Goal: Transaction & Acquisition: Book appointment/travel/reservation

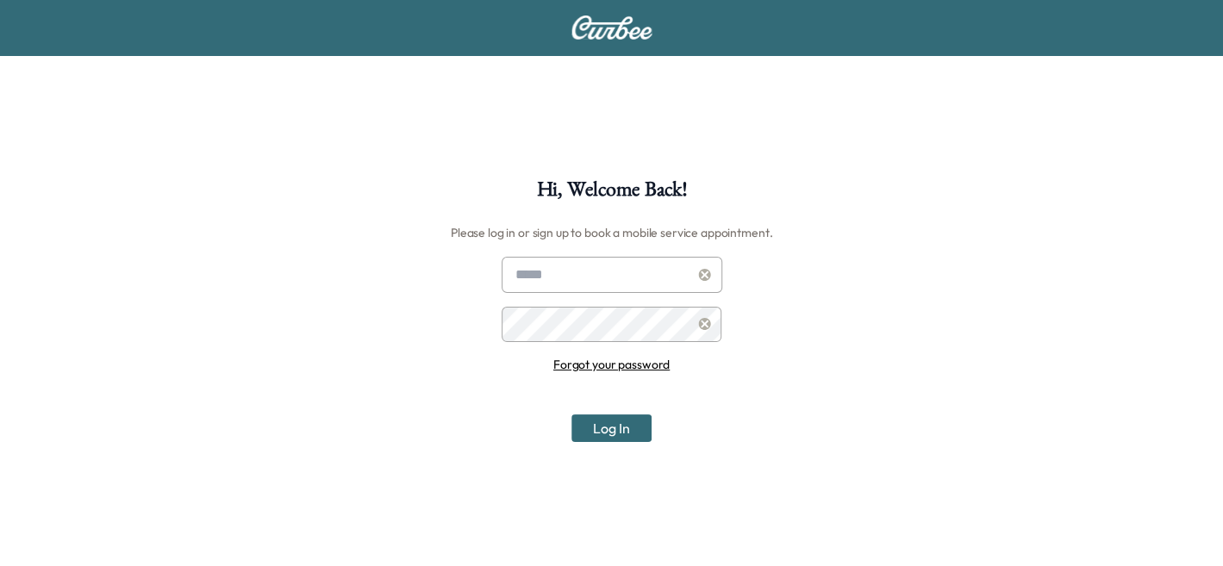
type input "**********"
click at [614, 420] on button "Log In" at bounding box center [611, 428] width 80 height 28
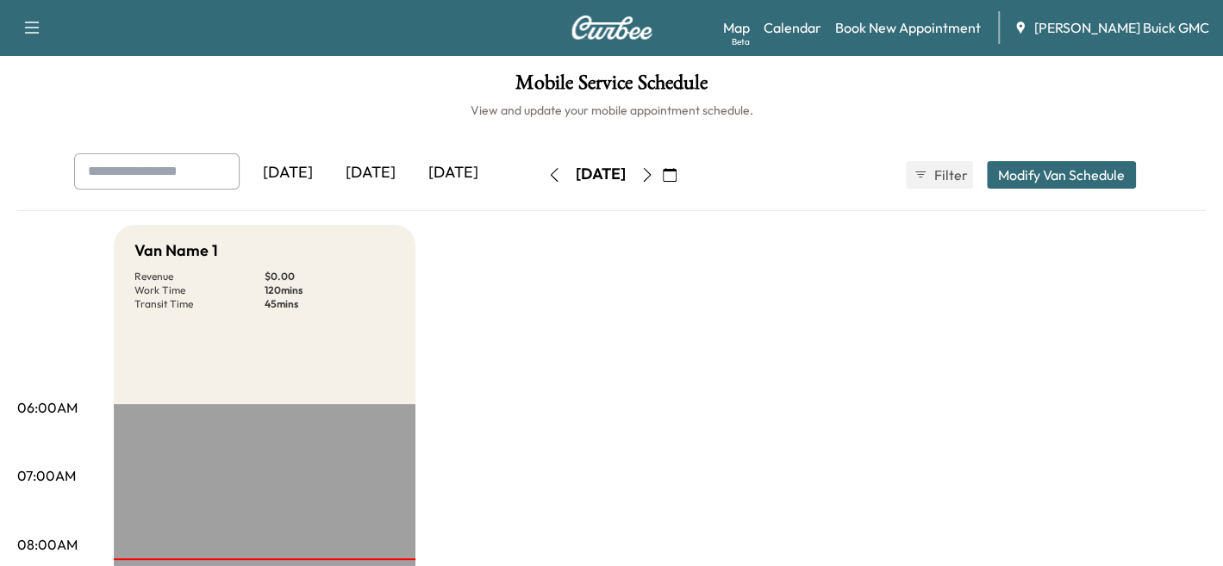
click at [399, 181] on div "[DATE]" at bounding box center [370, 173] width 83 height 40
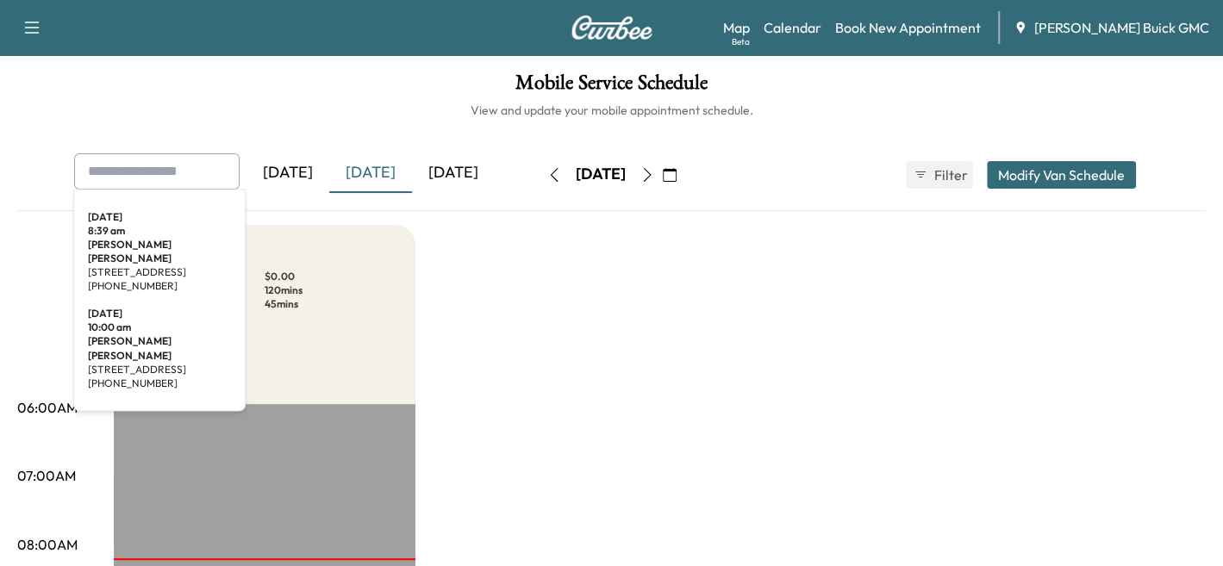
click at [208, 168] on input "text" at bounding box center [156, 171] width 165 height 36
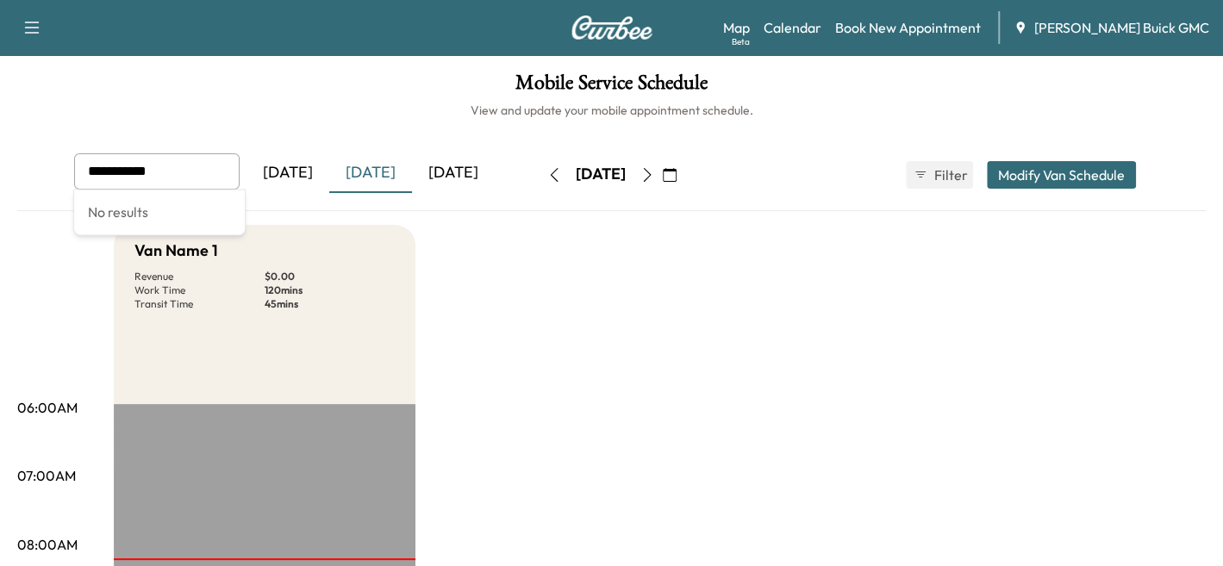
type input "**********"
drag, startPoint x: 161, startPoint y: 169, endPoint x: 172, endPoint y: 177, distance: 14.1
click at [172, 177] on input "**********" at bounding box center [156, 171] width 165 height 36
click at [952, 22] on link "Book New Appointment" at bounding box center [908, 27] width 146 height 21
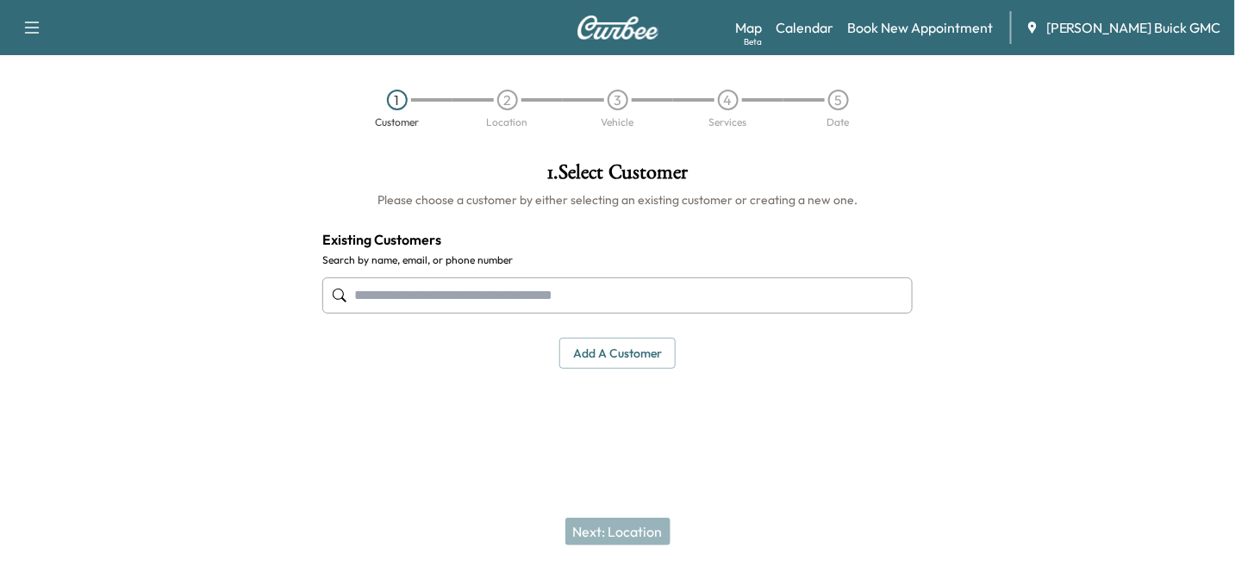
click at [478, 304] on input "text" at bounding box center [617, 295] width 590 height 36
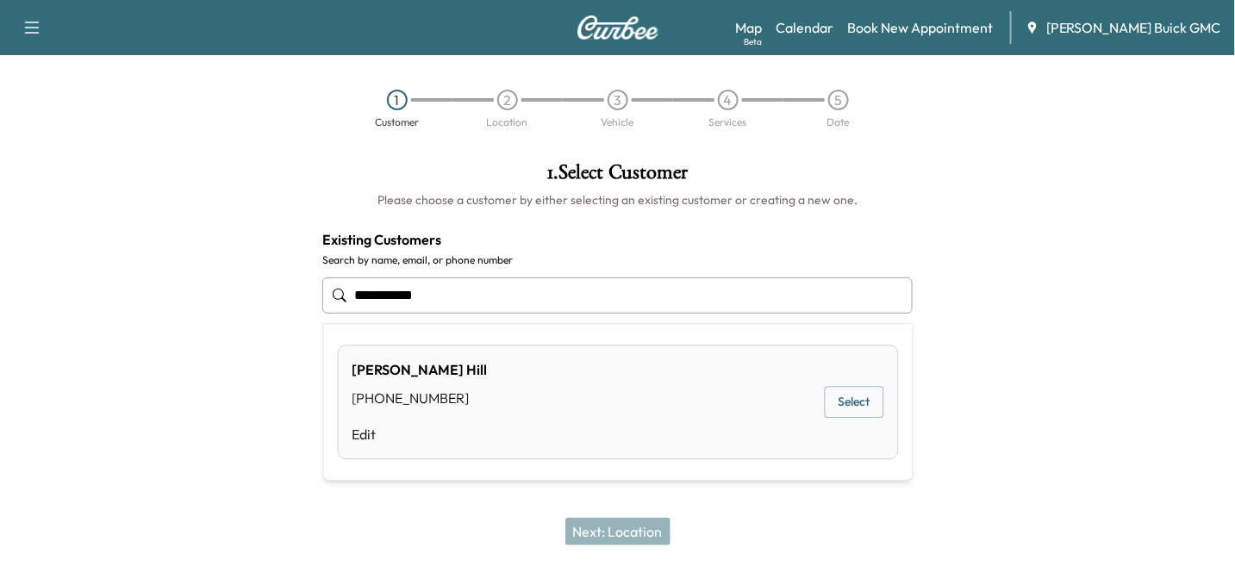
click at [852, 403] on button "Select" at bounding box center [854, 403] width 59 height 32
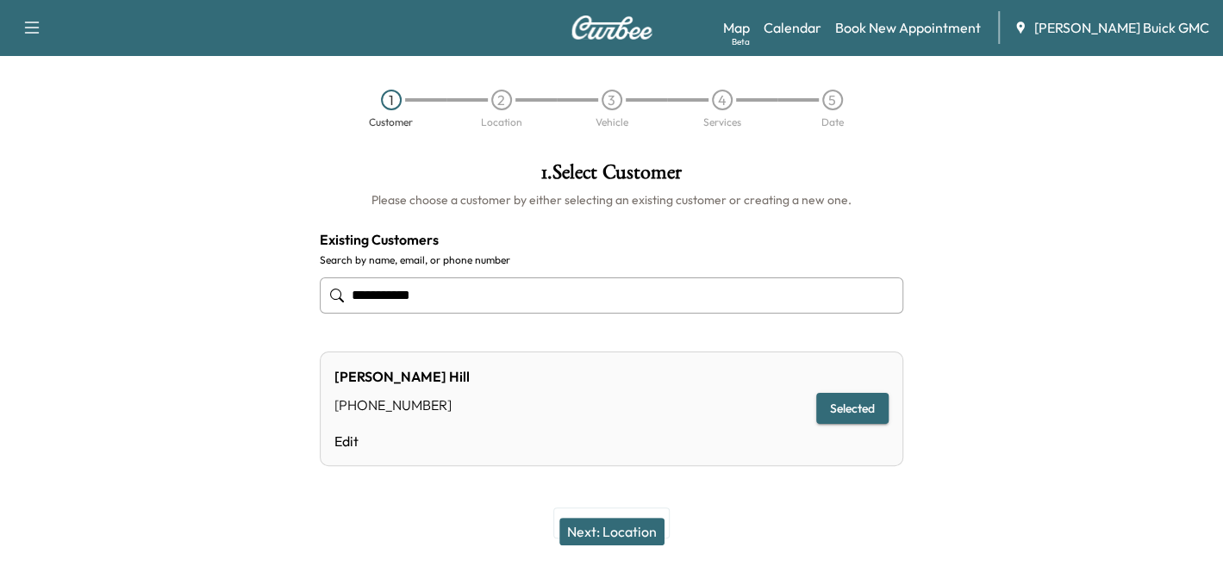
type input "**********"
click at [642, 528] on button "Next: Location" at bounding box center [611, 532] width 105 height 28
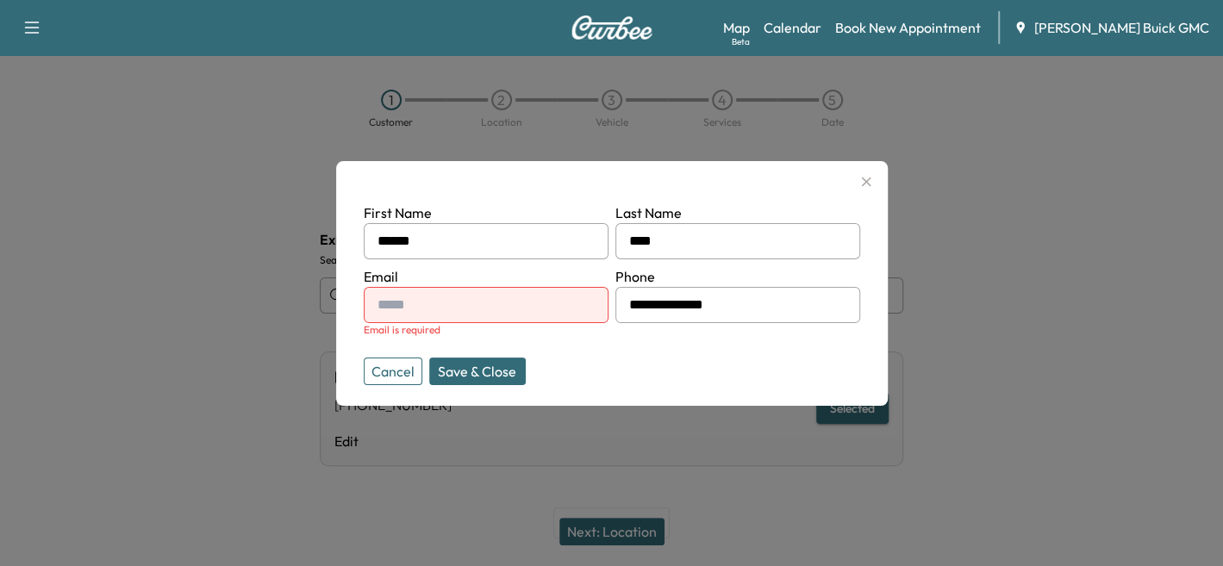
click at [488, 304] on input "text" at bounding box center [486, 305] width 245 height 36
paste input "**********"
type input "**********"
click at [476, 364] on button "Save & Close" at bounding box center [477, 372] width 96 height 28
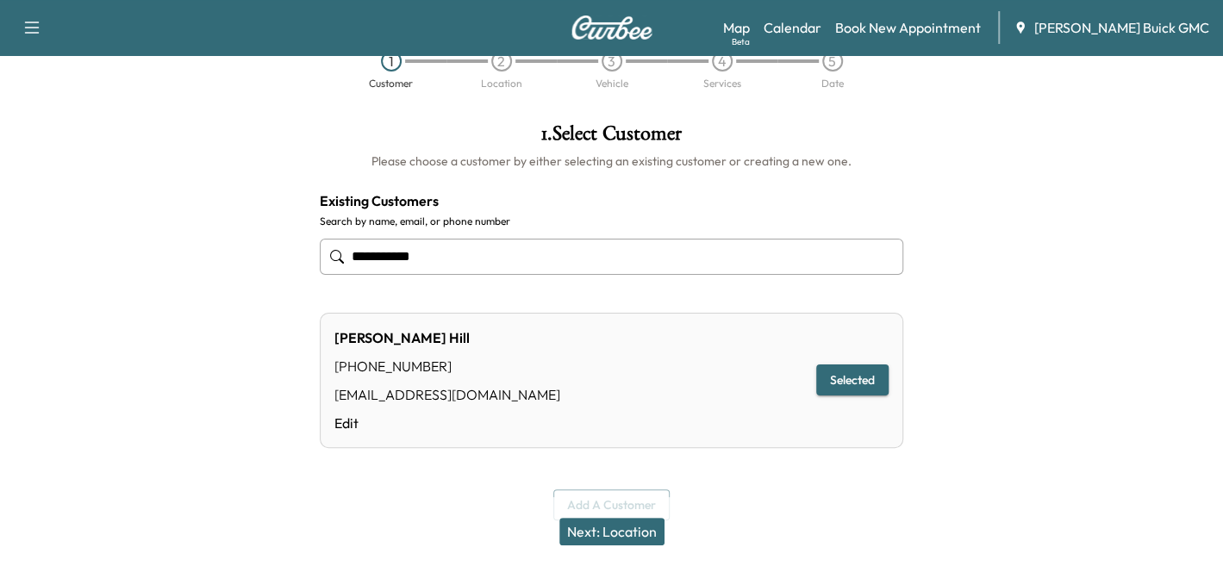
scroll to position [60, 0]
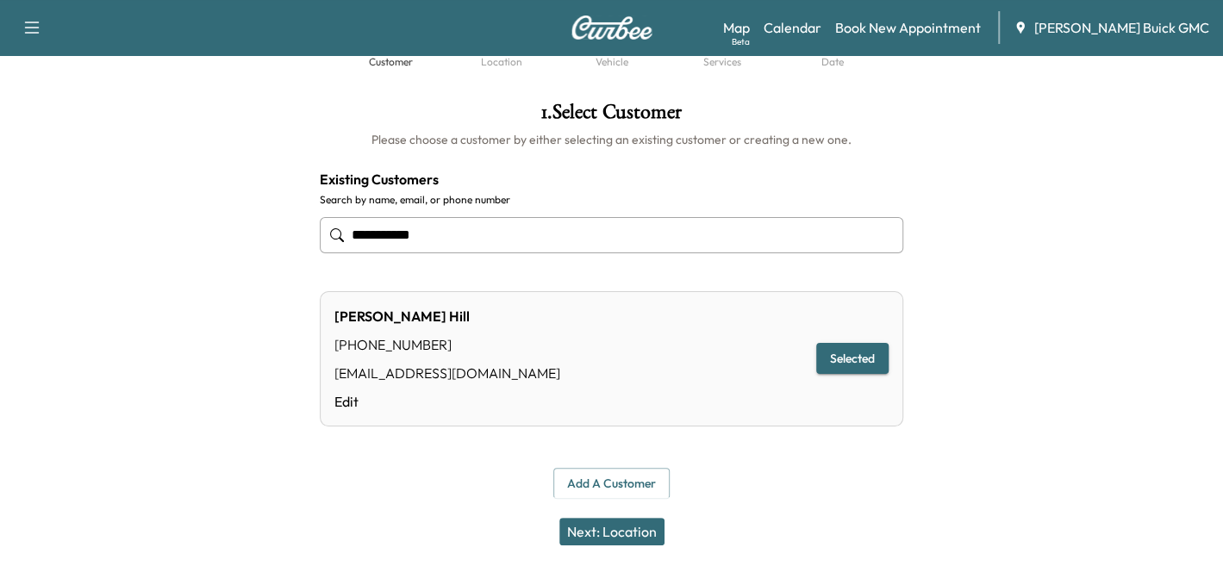
click at [636, 535] on button "Next: Location" at bounding box center [611, 532] width 105 height 28
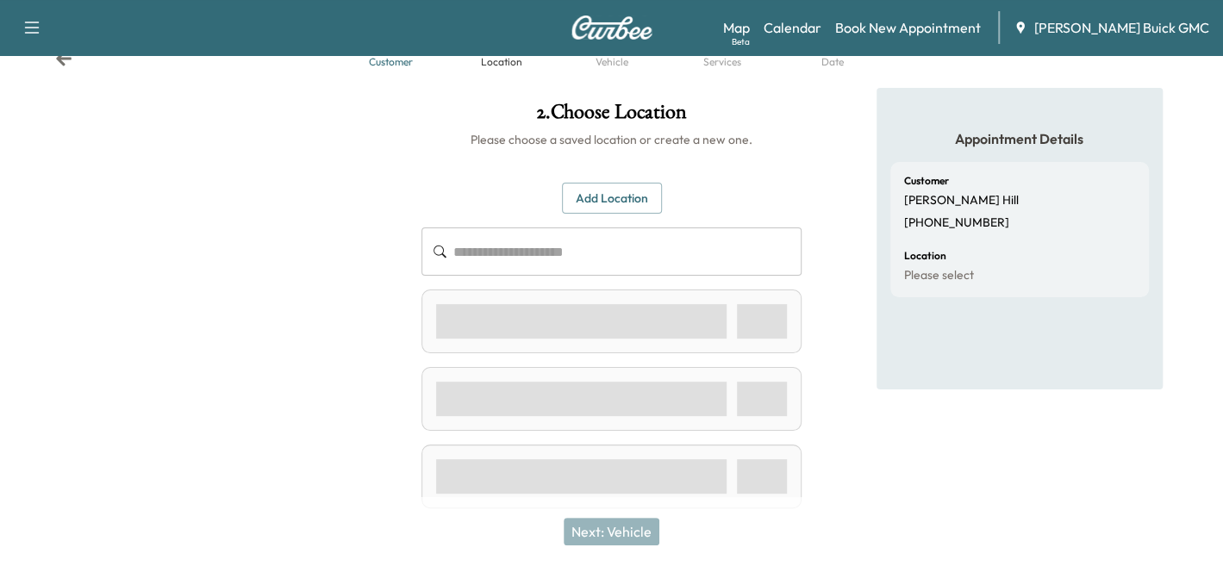
scroll to position [0, 0]
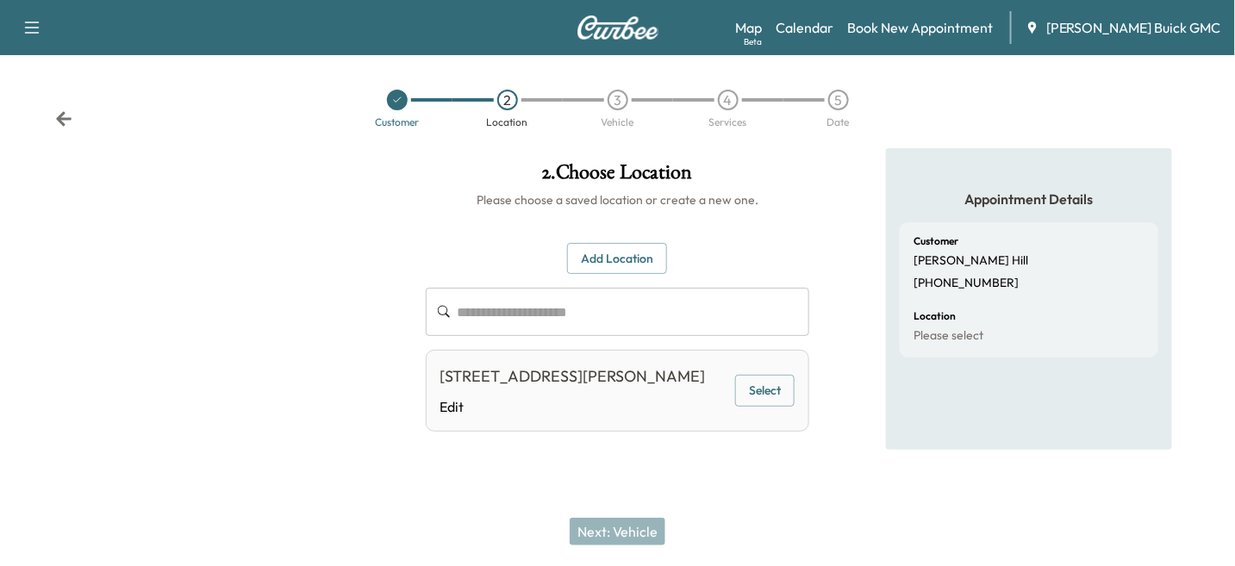
click at [620, 389] on div "[STREET_ADDRESS][PERSON_NAME] Edit" at bounding box center [572, 390] width 265 height 53
click at [752, 384] on button "Select" at bounding box center [764, 391] width 59 height 32
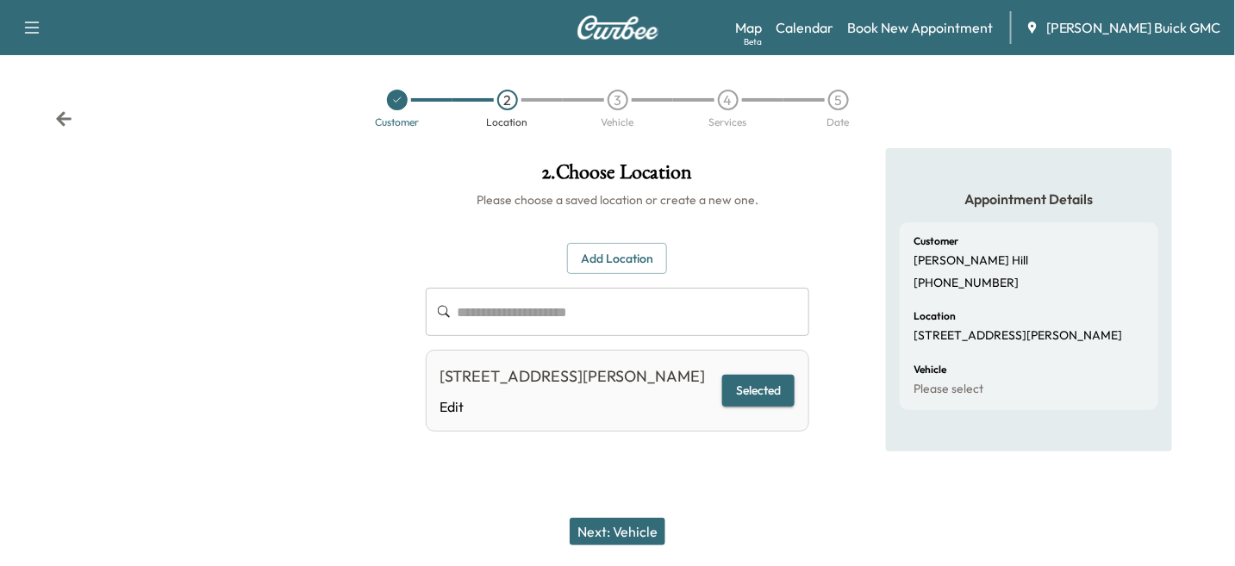
click at [615, 526] on button "Next: Vehicle" at bounding box center [618, 532] width 96 height 28
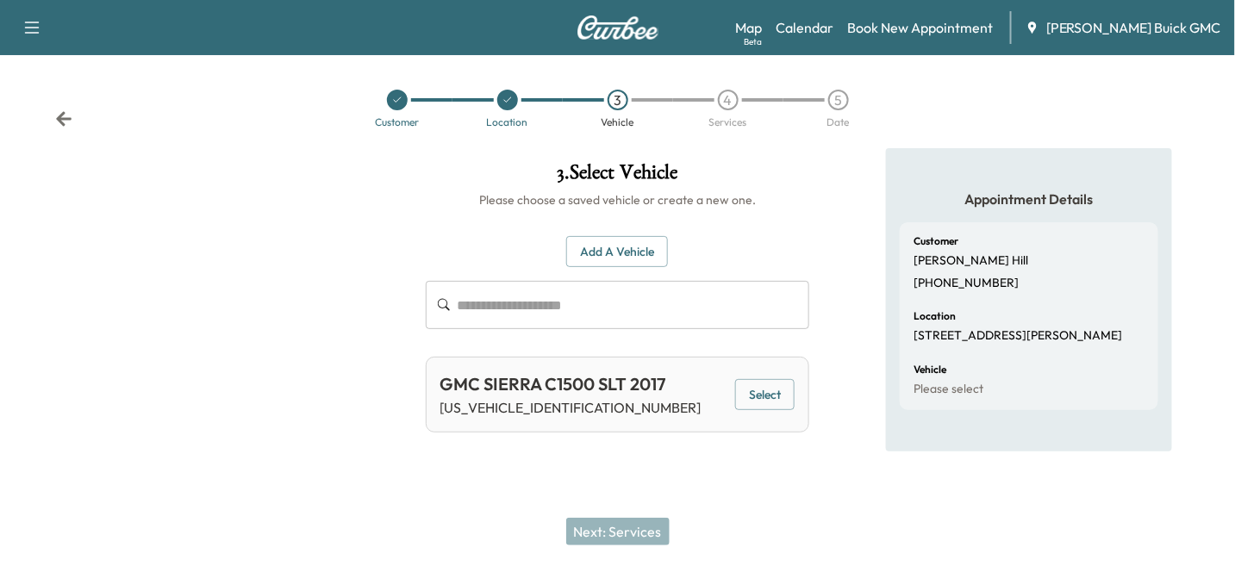
click at [762, 400] on button "Select" at bounding box center [764, 395] width 59 height 32
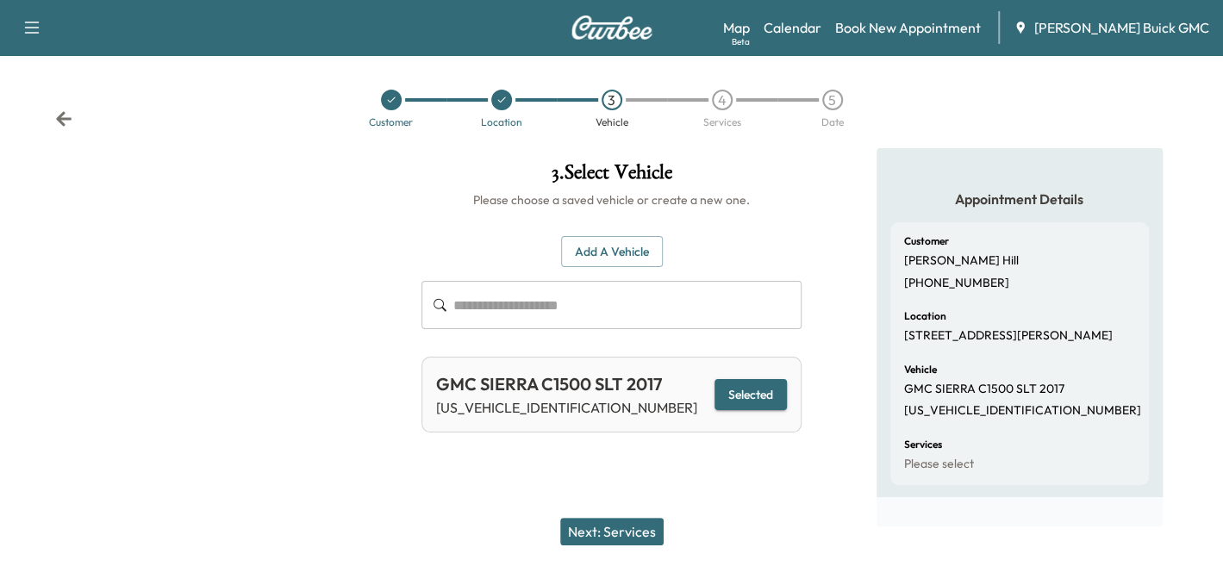
click at [638, 534] on button "Next: Services" at bounding box center [611, 532] width 103 height 28
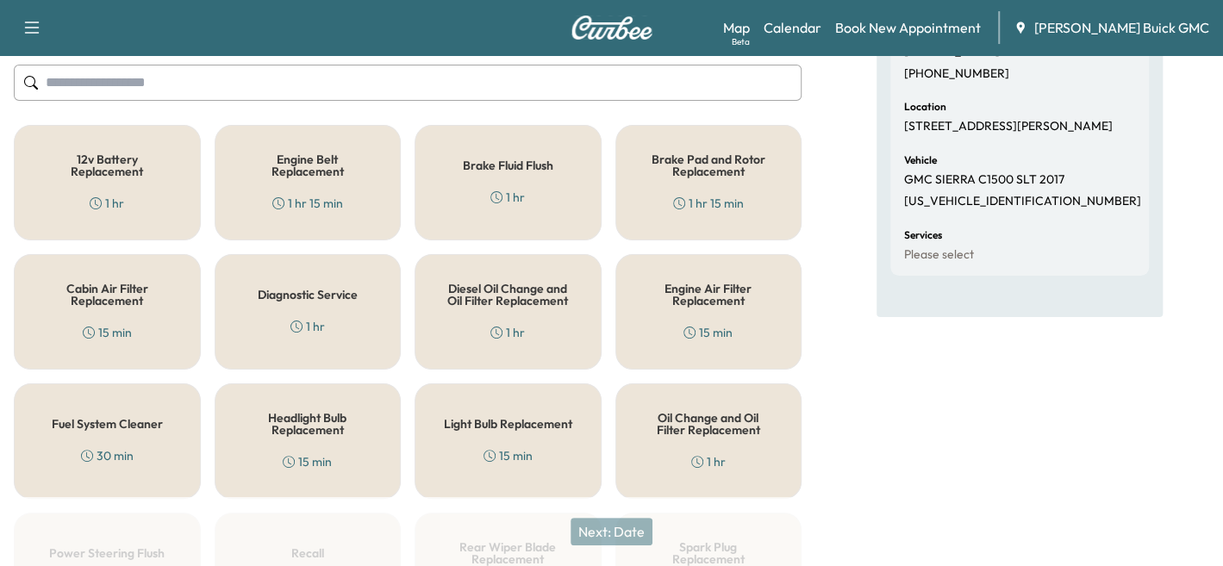
scroll to position [172, 0]
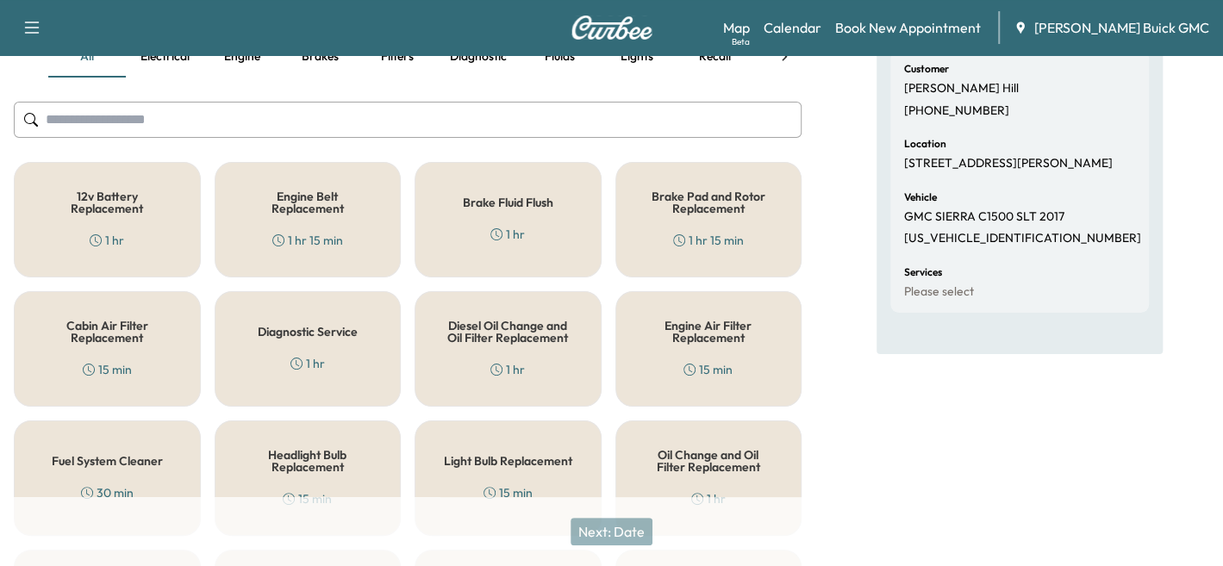
click at [252, 124] on input "text" at bounding box center [408, 120] width 788 height 36
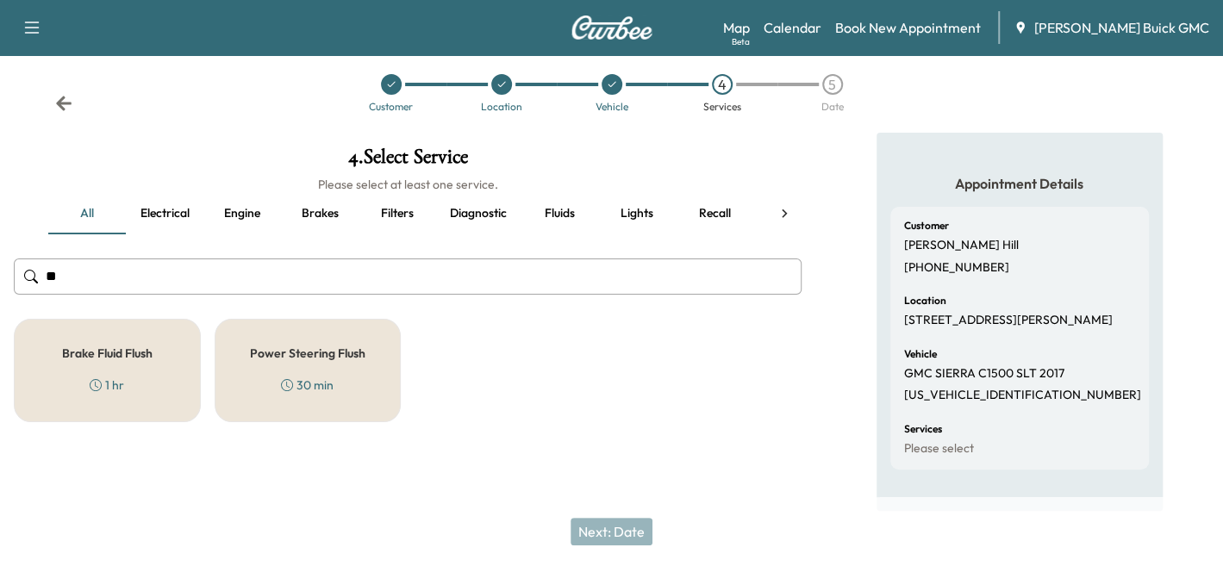
scroll to position [15, 0]
type input "*"
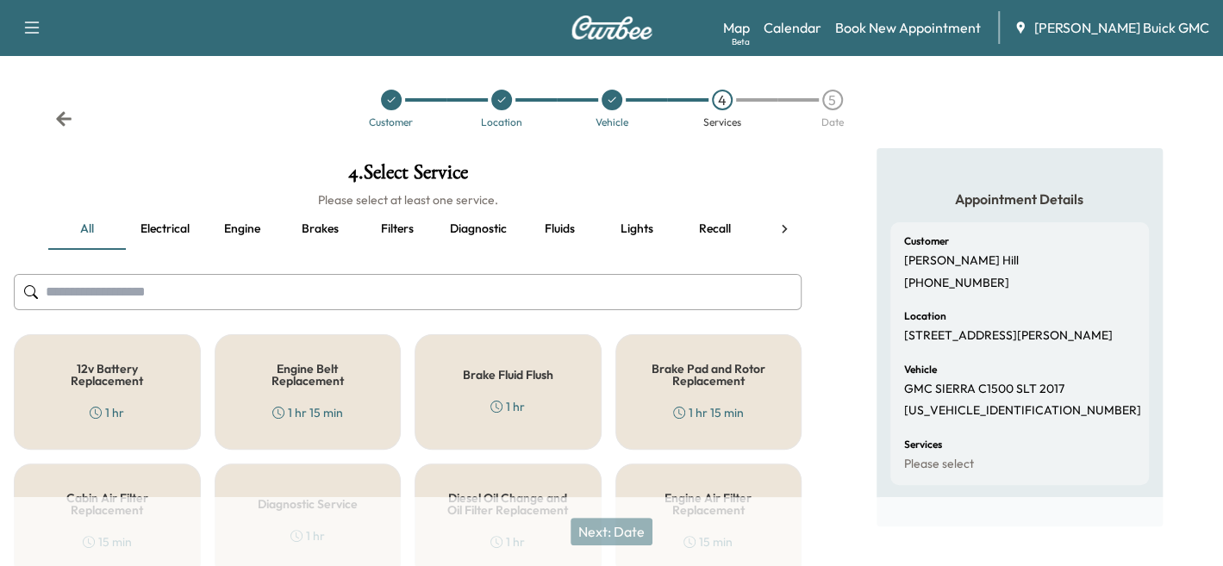
click at [564, 224] on button "Fluids" at bounding box center [559, 229] width 78 height 41
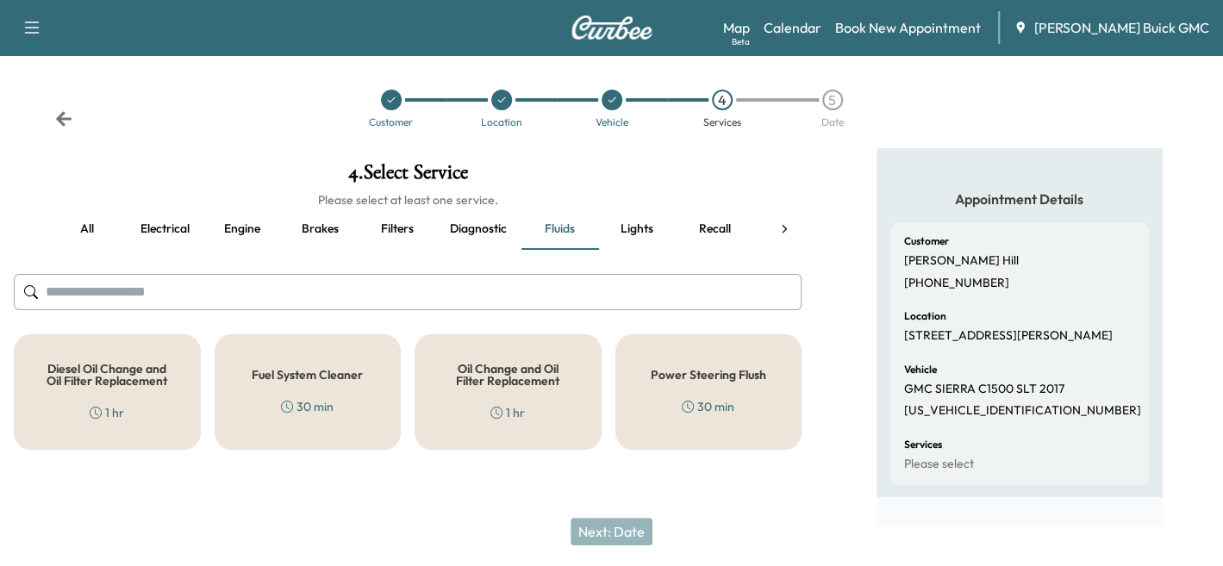
click at [793, 229] on div at bounding box center [784, 229] width 34 height 41
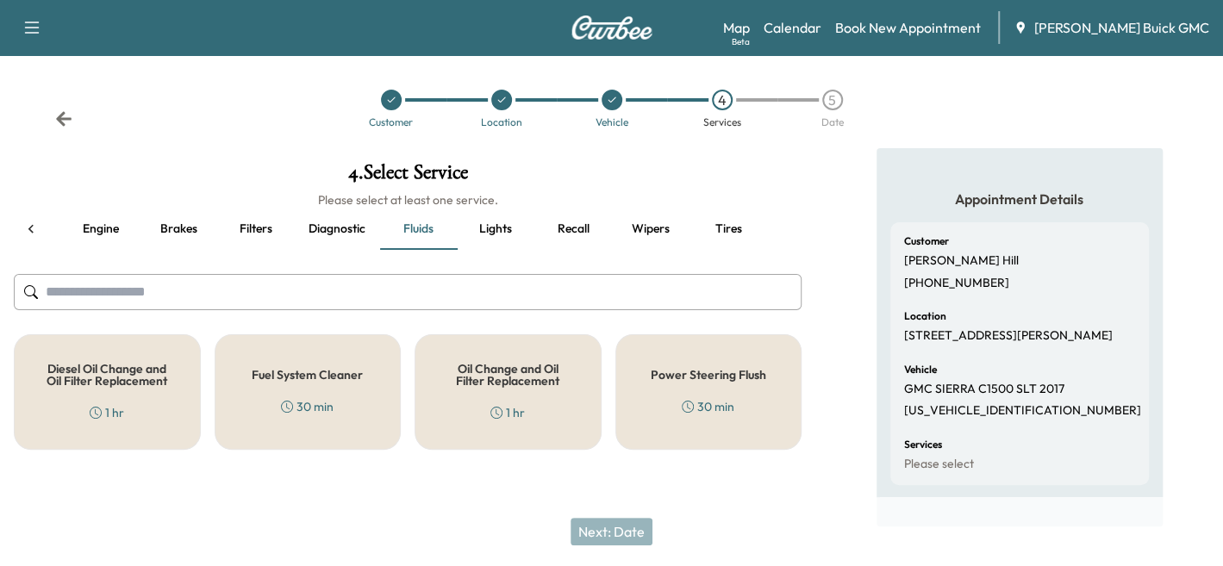
click at [665, 227] on button "Wipers" at bounding box center [651, 229] width 78 height 41
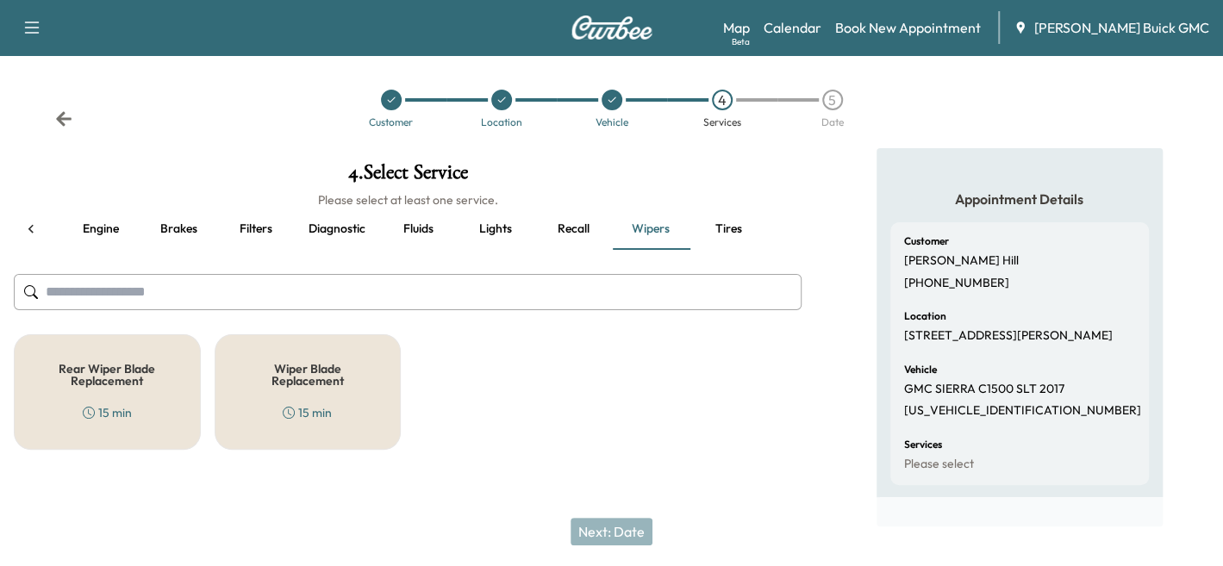
click at [276, 365] on h5 "Wiper Blade Replacement" at bounding box center [308, 375] width 130 height 24
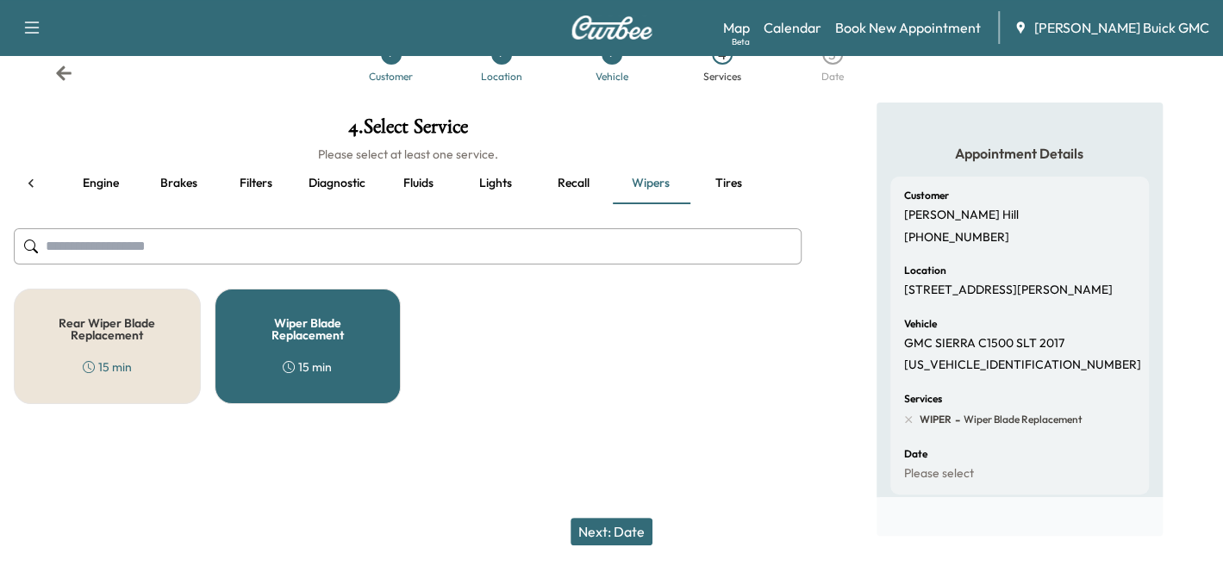
scroll to position [71, 0]
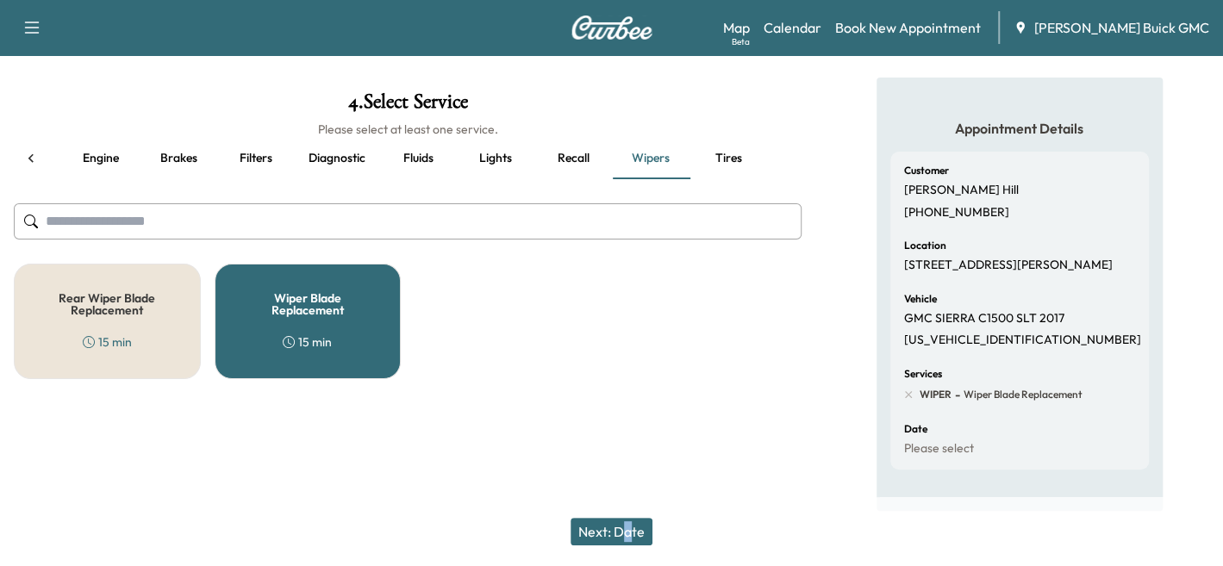
click at [644, 506] on div "Next: Date" at bounding box center [611, 531] width 1223 height 69
click at [649, 529] on button "Next: Date" at bounding box center [611, 532] width 82 height 28
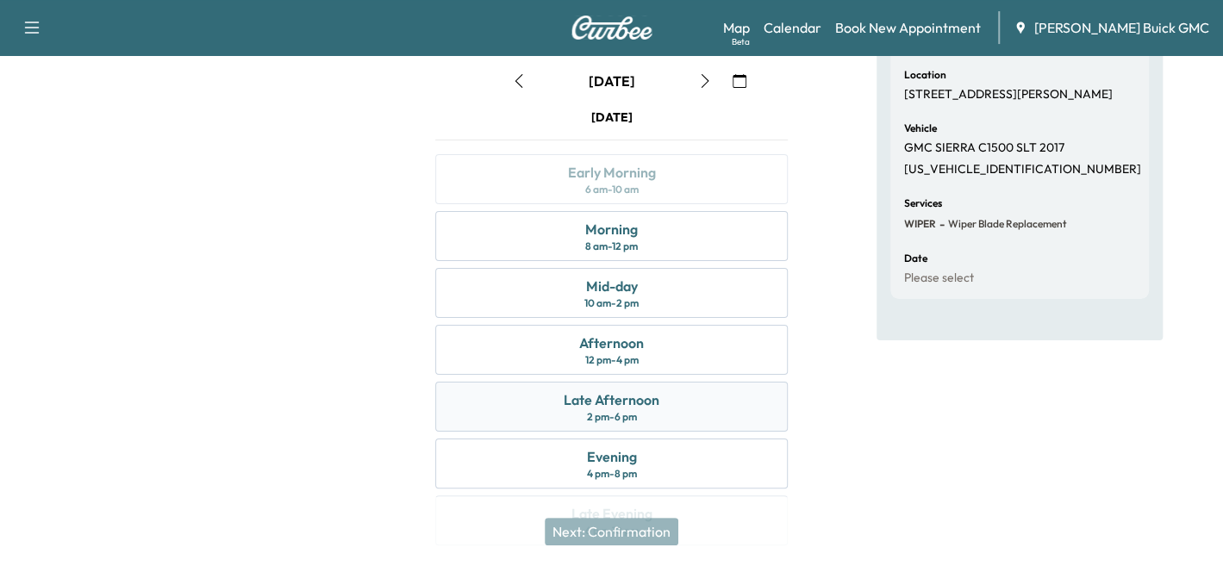
scroll to position [243, 0]
click at [605, 359] on div "12 pm - 4 pm" at bounding box center [611, 359] width 53 height 14
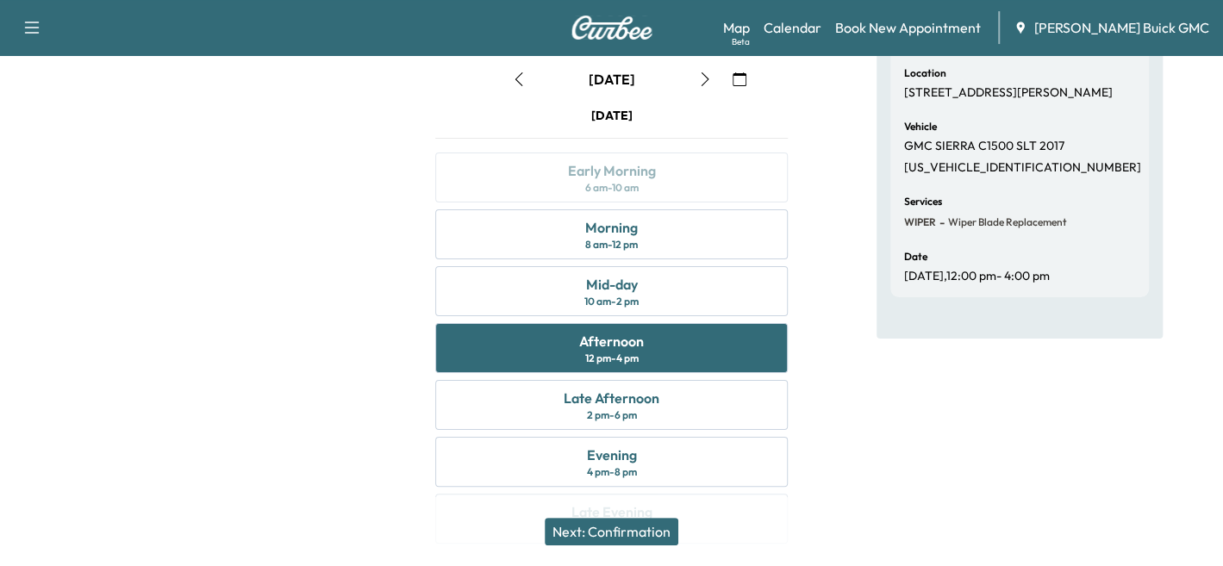
click at [622, 519] on button "Next: Confirmation" at bounding box center [612, 532] width 134 height 28
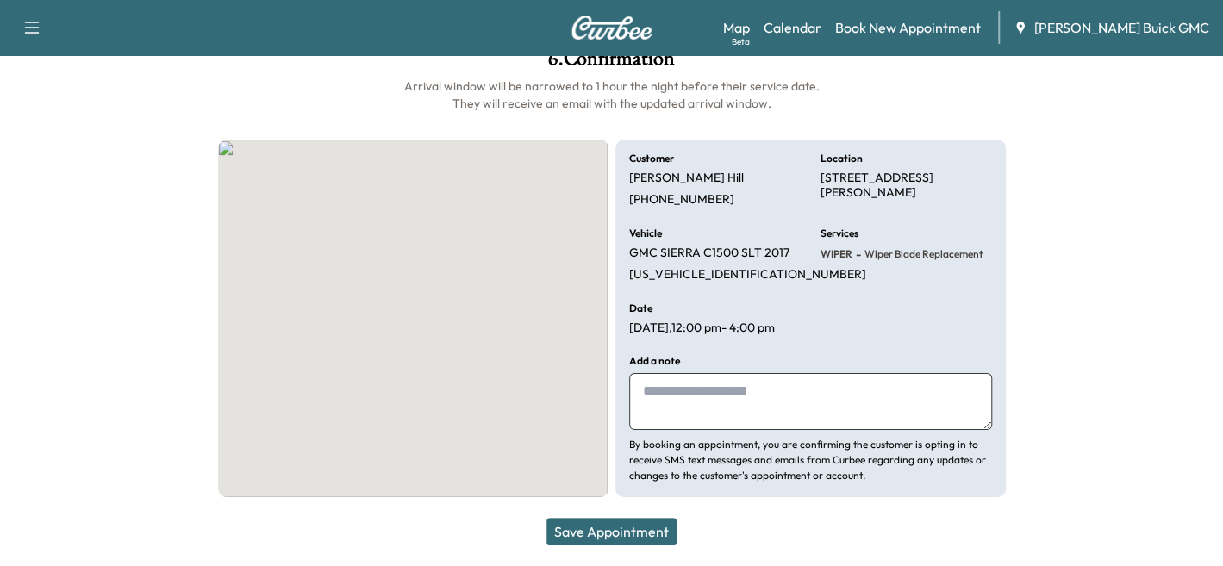
scroll to position [114, 0]
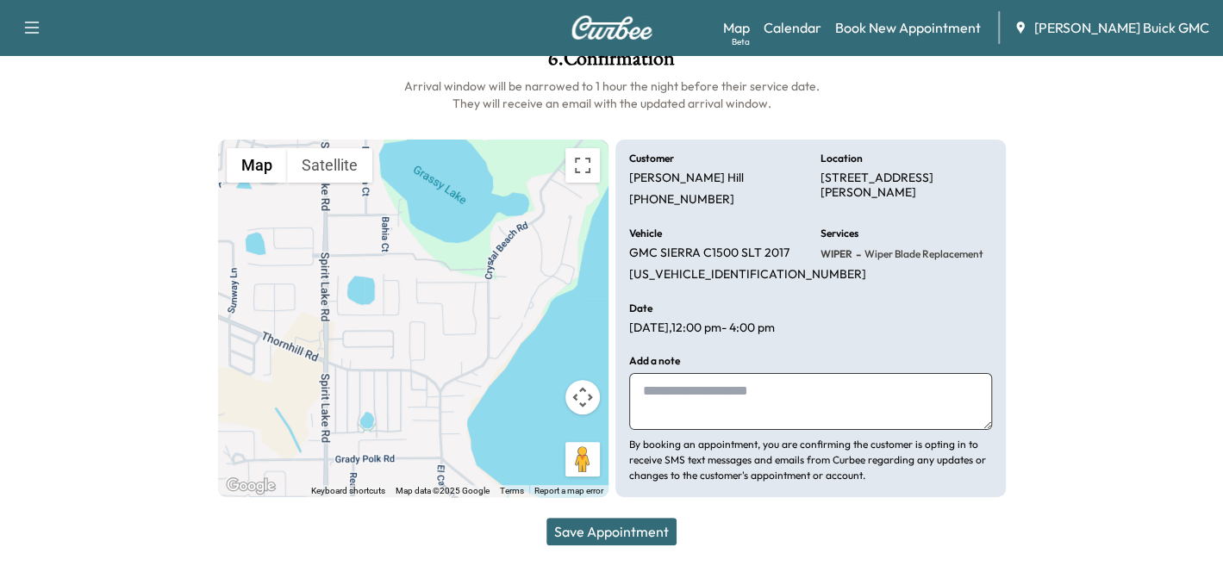
click at [743, 332] on p "[DATE] 12:00 pm - 4:00 pm" at bounding box center [702, 329] width 146 height 16
click at [670, 406] on textarea at bounding box center [810, 401] width 363 height 57
type textarea "*"
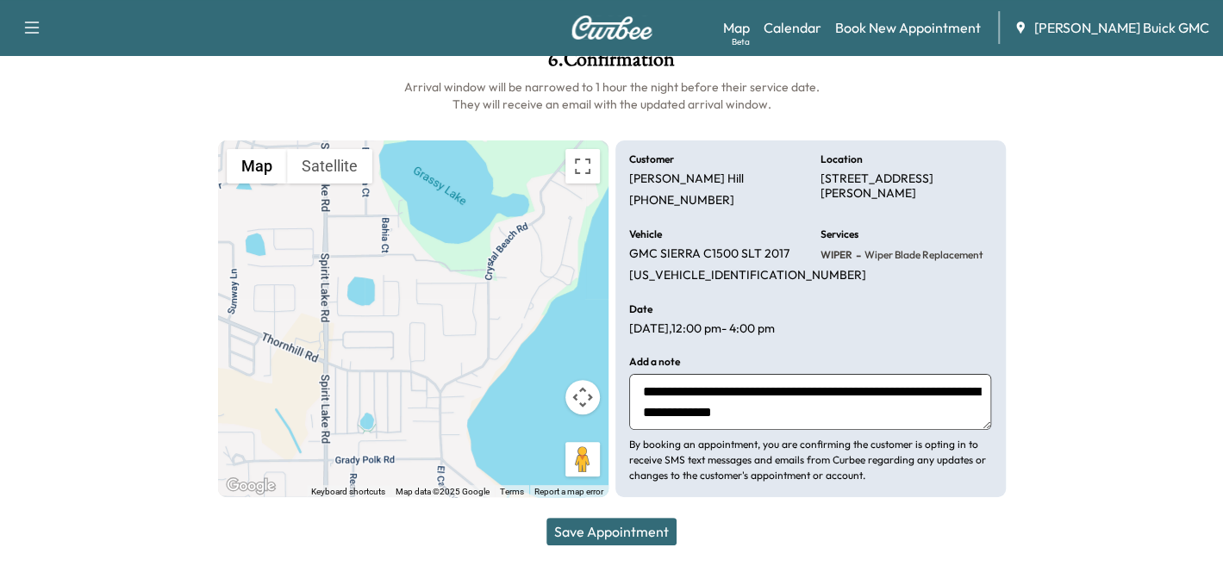
click at [636, 392] on textarea "**********" at bounding box center [810, 402] width 363 height 56
click at [643, 391] on textarea "**********" at bounding box center [810, 402] width 363 height 56
type textarea "**********"
drag, startPoint x: 613, startPoint y: 531, endPoint x: 699, endPoint y: 552, distance: 88.8
click at [613, 530] on button "Save Appointment" at bounding box center [611, 532] width 130 height 28
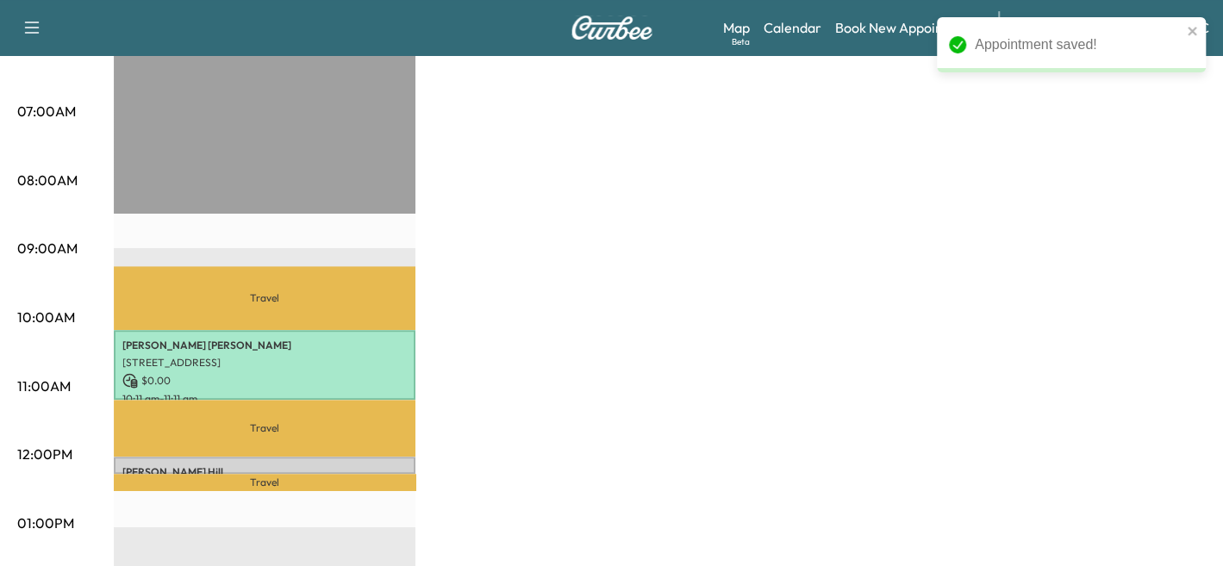
scroll to position [364, 0]
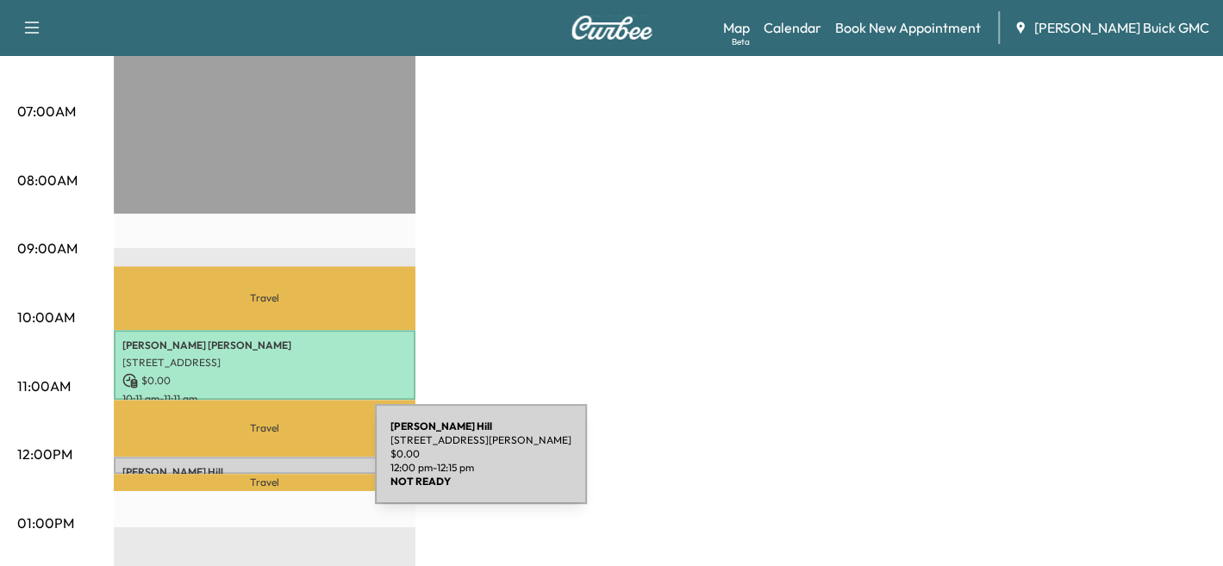
click at [246, 465] on p "[PERSON_NAME]" at bounding box center [264, 472] width 284 height 14
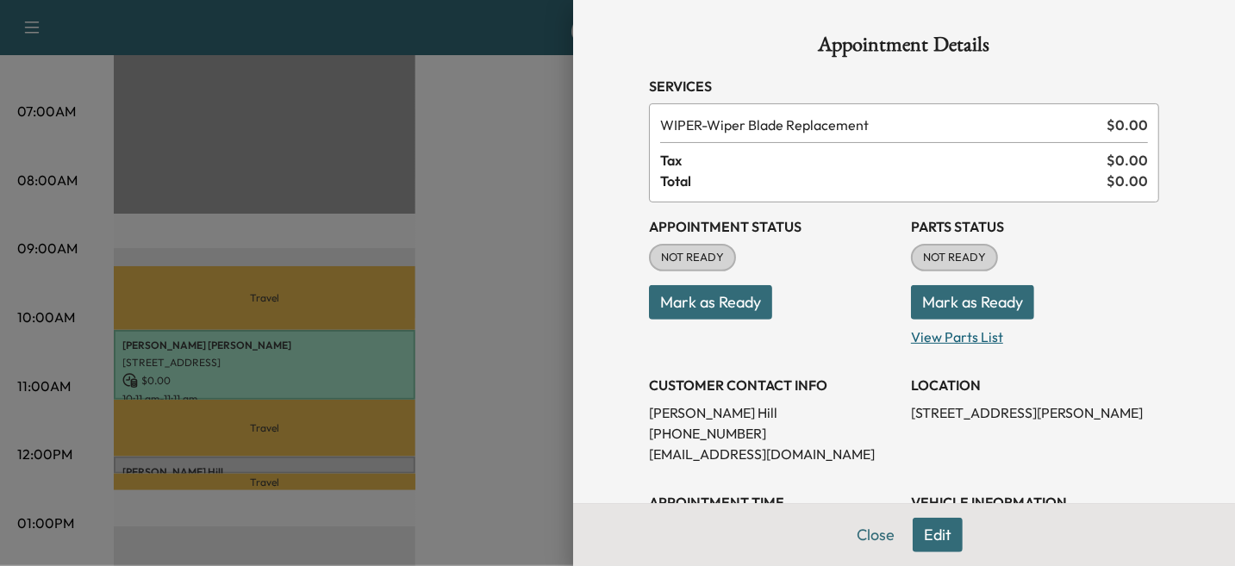
click at [993, 321] on p "View Parts List" at bounding box center [1035, 334] width 248 height 28
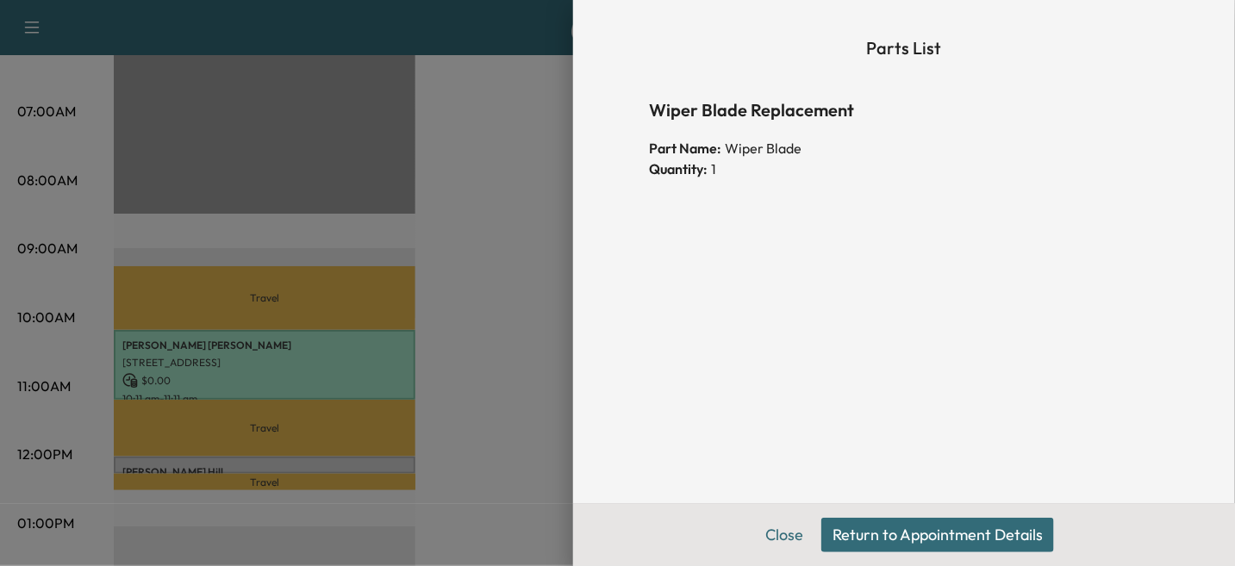
click at [526, 347] on div at bounding box center [617, 283] width 1235 height 566
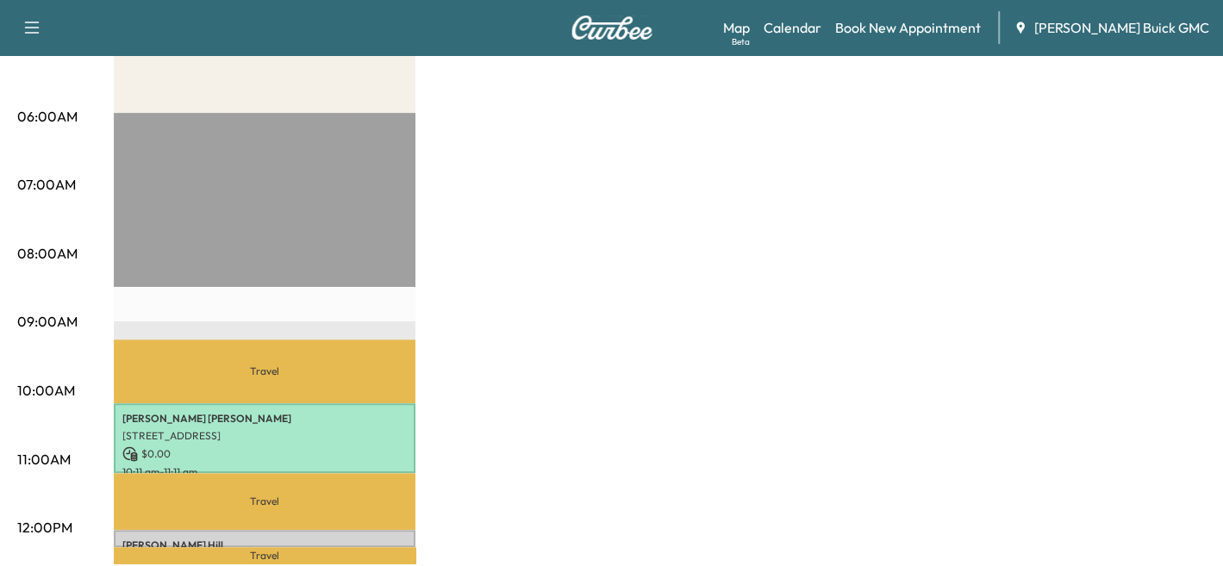
scroll to position [278, 0]
